Goal: Task Accomplishment & Management: Manage account settings

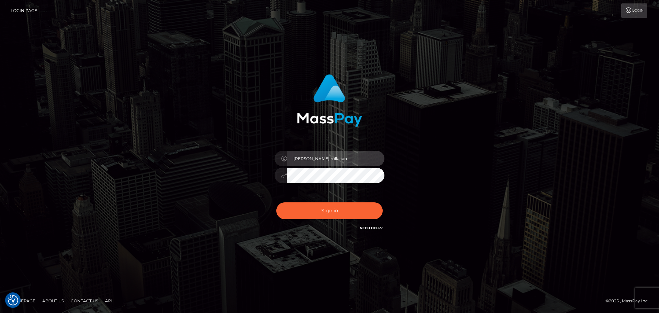
click at [308, 160] on input "Dmitri.rollacan" at bounding box center [336, 158] width 98 height 15
type input "Dmitri.wowcan"
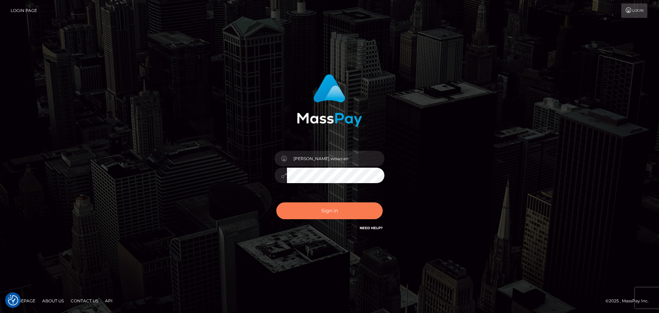
click at [331, 218] on button "Sign in" at bounding box center [330, 210] width 106 height 17
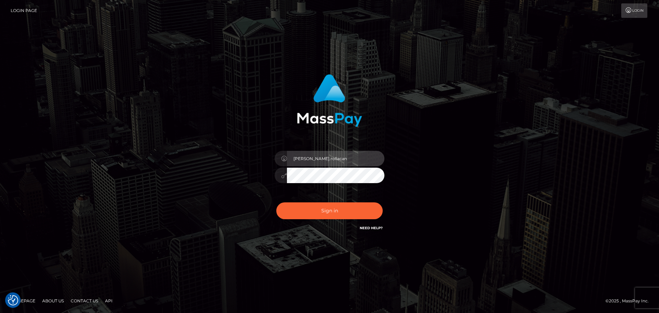
click at [313, 161] on input "[PERSON_NAME].rollacan" at bounding box center [336, 158] width 98 height 15
type input "[PERSON_NAME].wowcan"
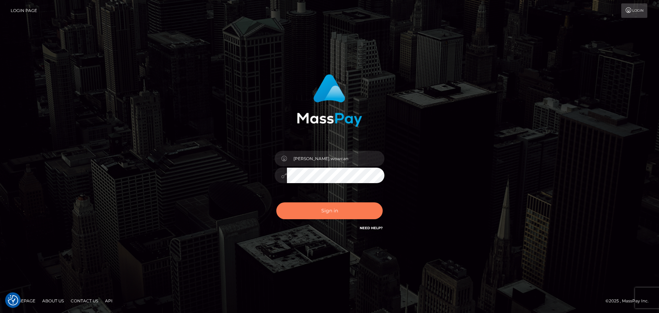
click at [324, 208] on button "Sign in" at bounding box center [330, 210] width 106 height 17
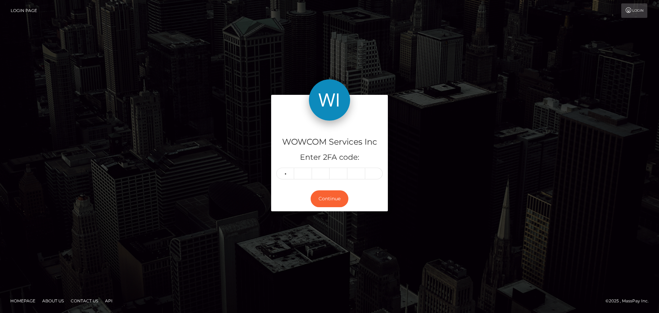
type input "2"
type input "5"
type input "8"
type input "0"
type input "8"
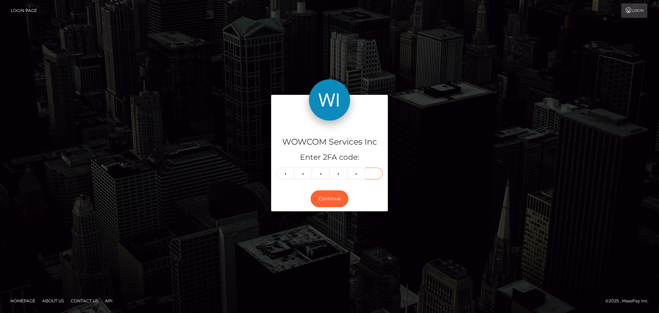
type input "1"
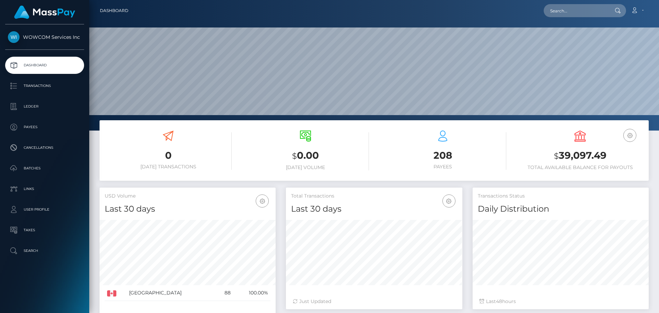
scroll to position [122, 177]
drag, startPoint x: 613, startPoint y: 155, endPoint x: 560, endPoint y: 153, distance: 53.3
click at [560, 153] on h3 "$ 39,097.49" at bounding box center [580, 156] width 127 height 14
copy h3 "39,097.49"
